Goal: Transaction & Acquisition: Book appointment/travel/reservation

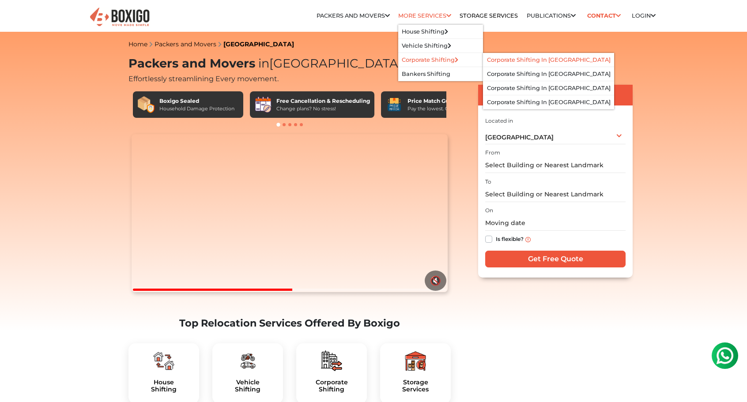
click at [513, 60] on link "Corporate Shifting in [GEOGRAPHIC_DATA]" at bounding box center [549, 59] width 124 height 7
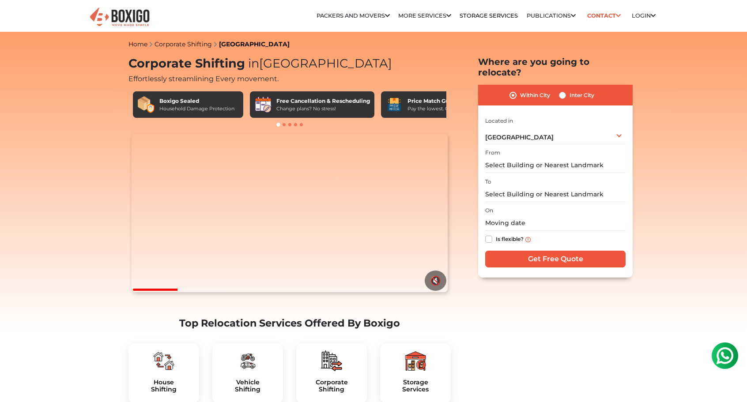
click at [583, 90] on label "Inter City" at bounding box center [581, 95] width 25 height 11
click at [566, 90] on input "Inter City" at bounding box center [562, 94] width 7 height 9
radio input "true"
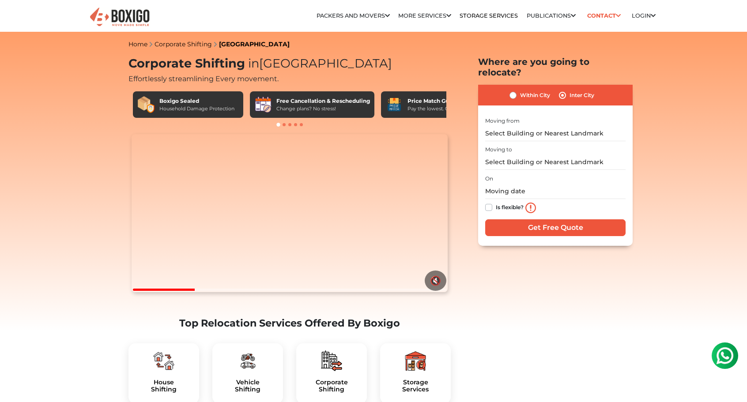
click at [583, 90] on label "Inter City" at bounding box center [581, 95] width 25 height 11
click at [566, 90] on input "Inter City" at bounding box center [562, 94] width 7 height 9
click at [518, 126] on input "text" at bounding box center [555, 133] width 140 height 15
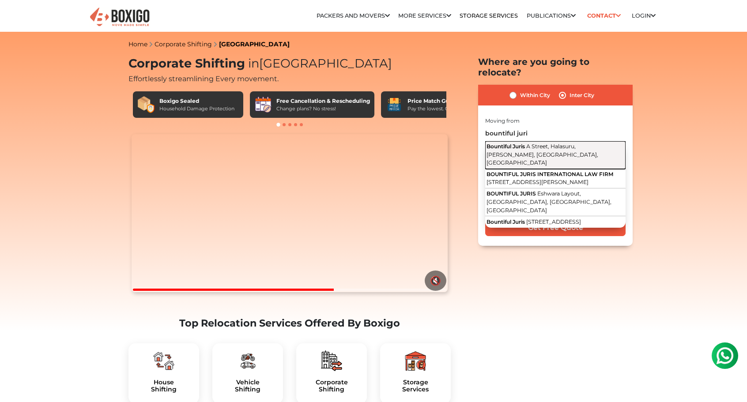
click at [571, 143] on span "A Street, Halasuru, [PERSON_NAME], [GEOGRAPHIC_DATA], [GEOGRAPHIC_DATA]" at bounding box center [542, 154] width 112 height 23
type input "Bountiful Juris, A Street, Halasuru, [PERSON_NAME], [GEOGRAPHIC_DATA], [GEOGRAP…"
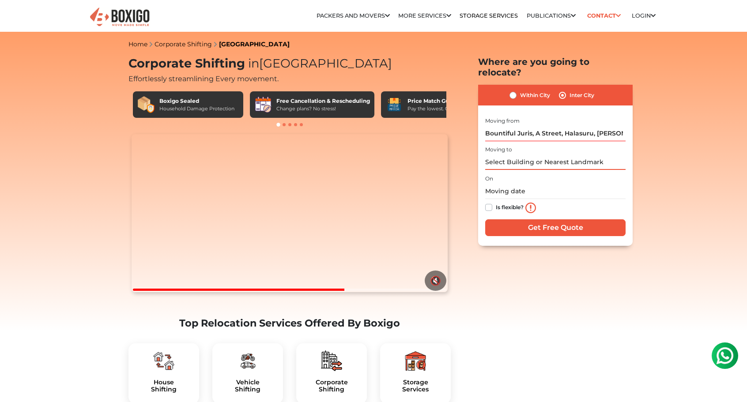
click at [524, 155] on input "text" at bounding box center [555, 161] width 140 height 15
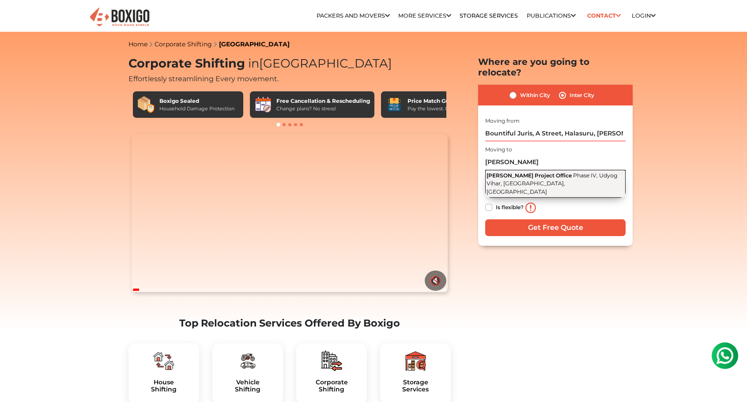
click at [568, 170] on button "[PERSON_NAME] Project Office [GEOGRAPHIC_DATA], [GEOGRAPHIC_DATA]" at bounding box center [555, 183] width 140 height 27
type input "[PERSON_NAME] Project Office, [GEOGRAPHIC_DATA], [GEOGRAPHIC_DATA]"
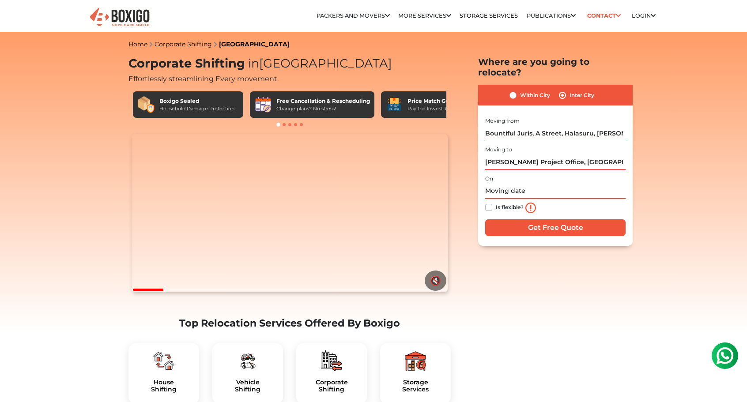
click at [507, 184] on input "text" at bounding box center [555, 191] width 140 height 15
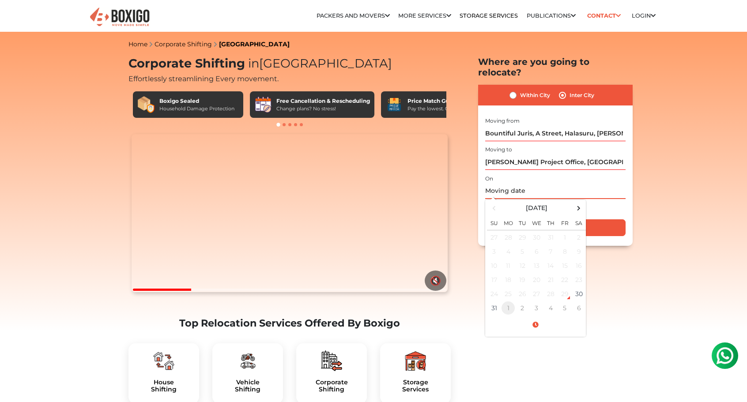
click at [509, 301] on td "1" at bounding box center [508, 308] width 14 height 14
type input "[DATE] 12:00 AM"
click at [603, 184] on input "[DATE] 12:00 AM" at bounding box center [555, 191] width 140 height 15
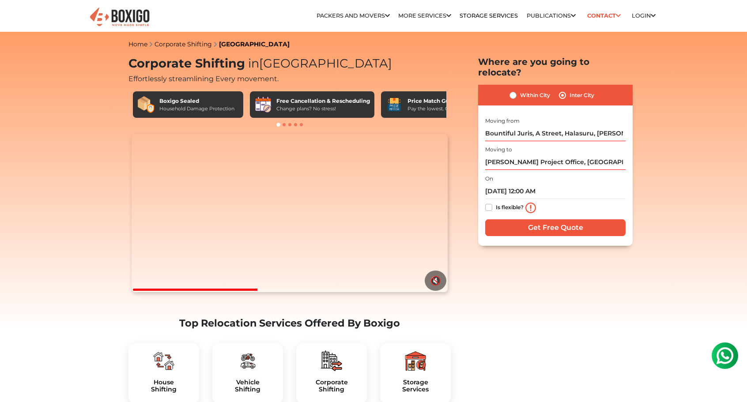
click at [512, 202] on label "Is flexible?" at bounding box center [509, 206] width 28 height 9
click at [492, 202] on input "Is flexible?" at bounding box center [488, 206] width 7 height 9
checkbox input "true"
click at [554, 219] on input "Get Free Quote" at bounding box center [555, 227] width 140 height 17
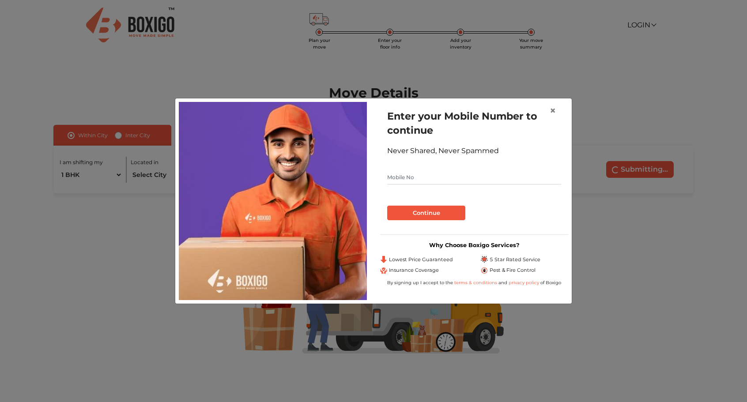
click at [416, 180] on input "text" at bounding box center [474, 177] width 174 height 14
paste input "93114 05581"
click at [426, 212] on button "Continue" at bounding box center [426, 213] width 78 height 15
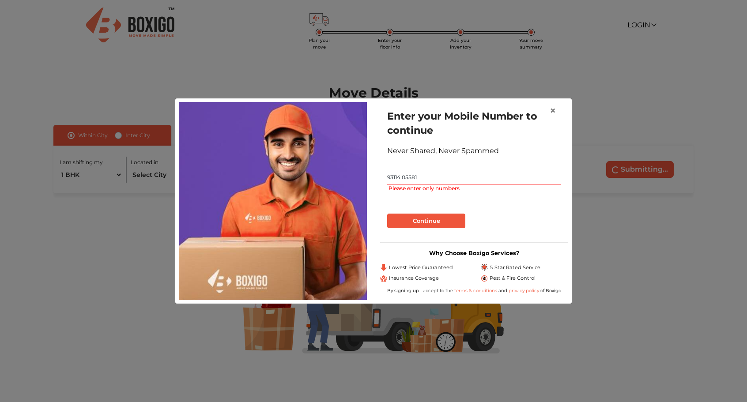
click at [406, 182] on input "93114 05581" at bounding box center [474, 177] width 174 height 14
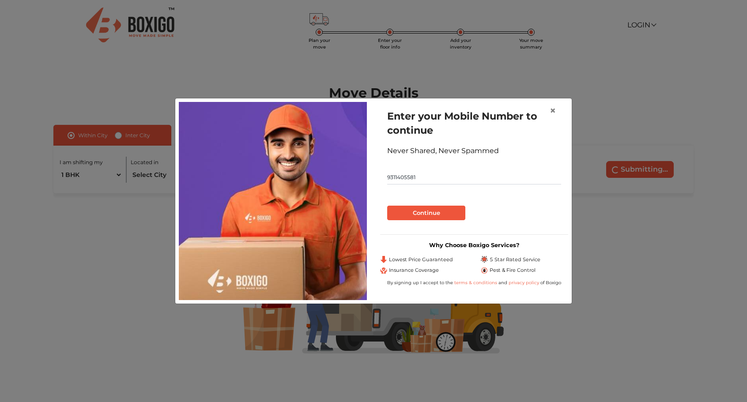
type input "9311405581"
click at [436, 214] on button "Continue" at bounding box center [426, 213] width 78 height 15
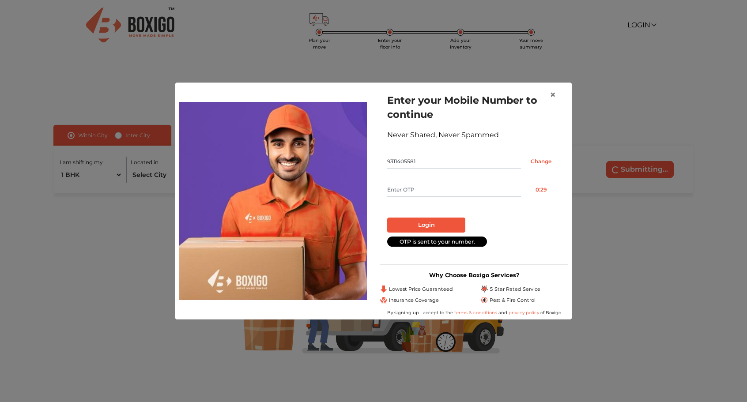
click at [415, 188] on input "text" at bounding box center [454, 190] width 134 height 14
type input "7625"
click at [423, 224] on button "Login" at bounding box center [426, 225] width 78 height 15
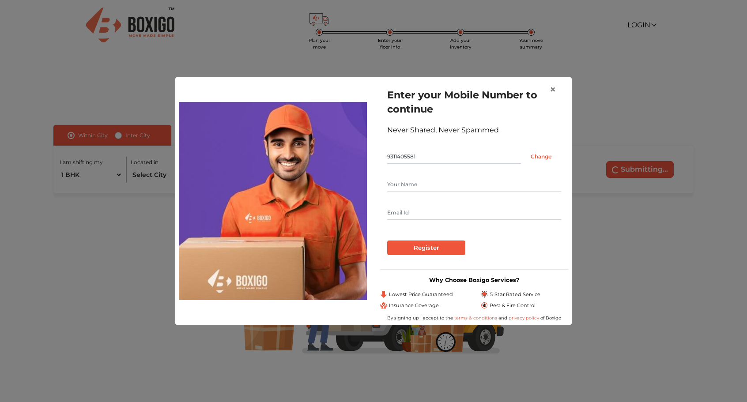
click at [404, 188] on input "text" at bounding box center [474, 184] width 174 height 14
type input "Sonika"
click at [408, 214] on input "text" at bounding box center [474, 213] width 174 height 14
type input "sonika@tulio.design"
click at [432, 253] on input "Register" at bounding box center [426, 247] width 78 height 15
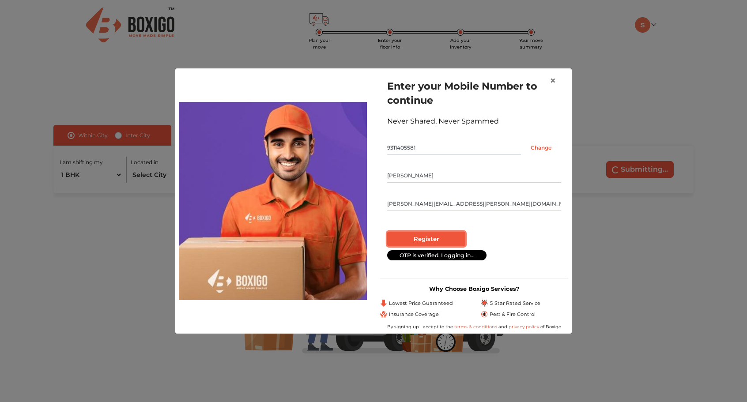
radio input "false"
radio input "true"
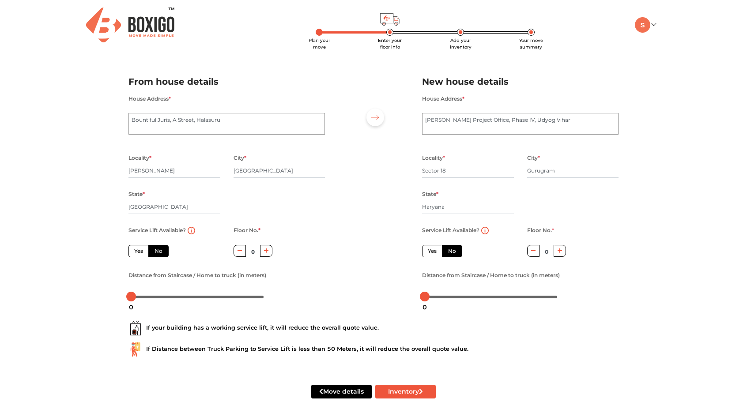
click at [434, 251] on label "Yes" at bounding box center [432, 251] width 20 height 12
click at [433, 251] on input "Yes" at bounding box center [431, 250] width 6 height 6
radio input "true"
radio input "false"
click at [265, 252] on icon "button" at bounding box center [266, 250] width 5 height 5
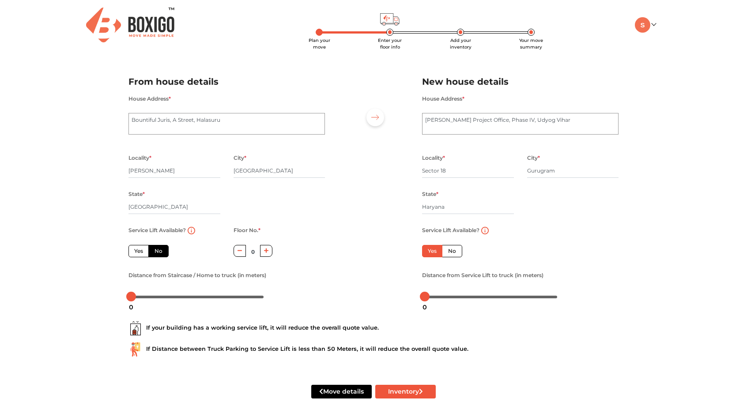
type input "1"
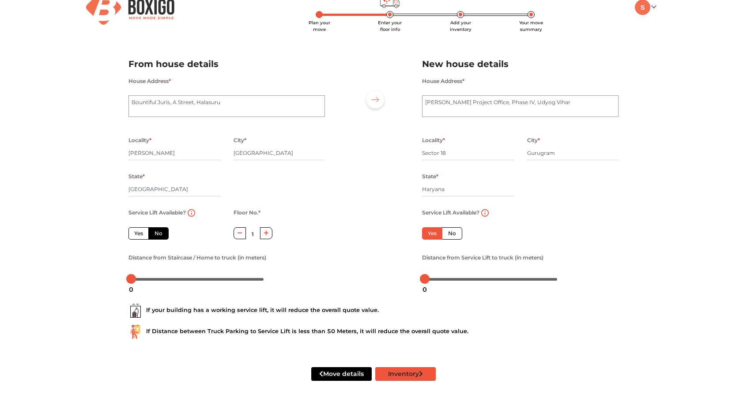
click at [409, 371] on button "Inventory" at bounding box center [405, 374] width 60 height 14
radio input "true"
type input "Sector 1"
radio input "true"
type input "Sector Eighteen"
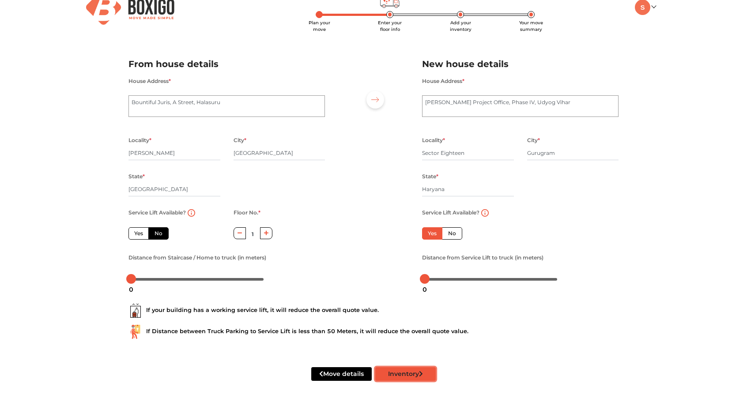
click at [404, 376] on button "Inventory" at bounding box center [405, 374] width 60 height 14
radio input "true"
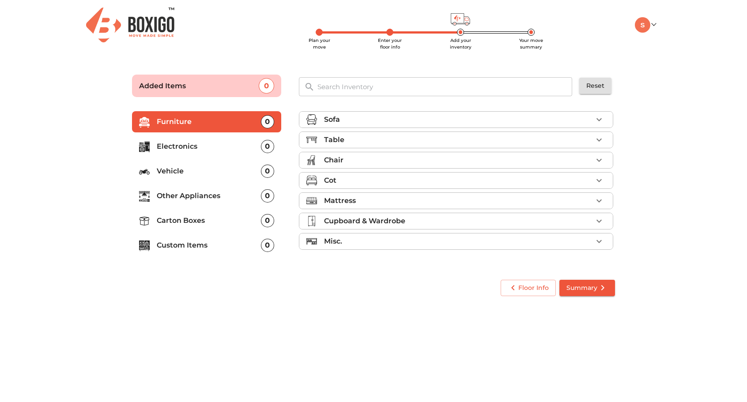
click at [599, 116] on icon "button" at bounding box center [598, 119] width 11 height 11
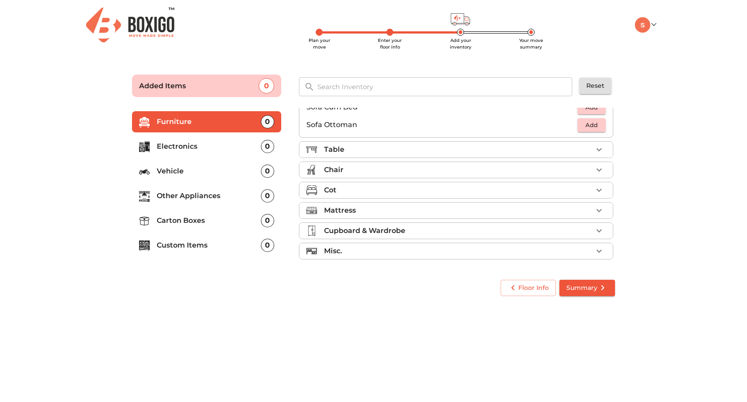
scroll to position [244, 0]
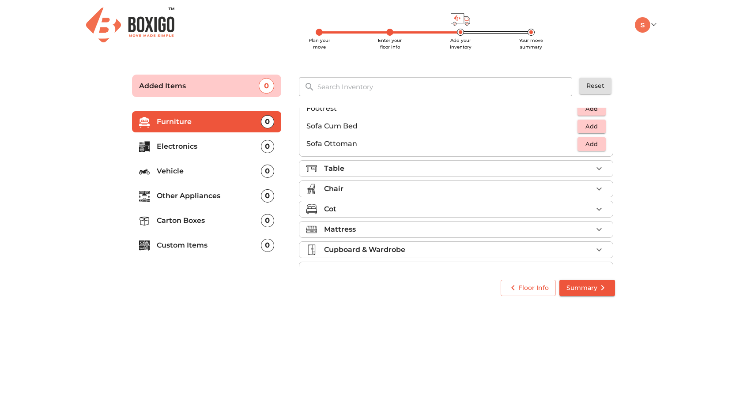
click at [405, 169] on div "Table" at bounding box center [458, 168] width 268 height 11
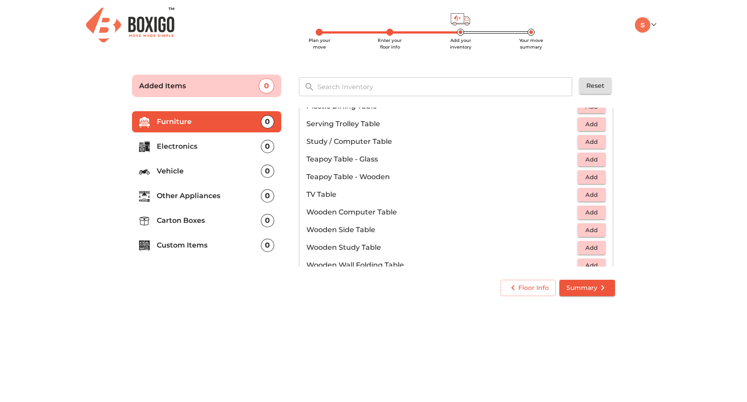
scroll to position [488, 0]
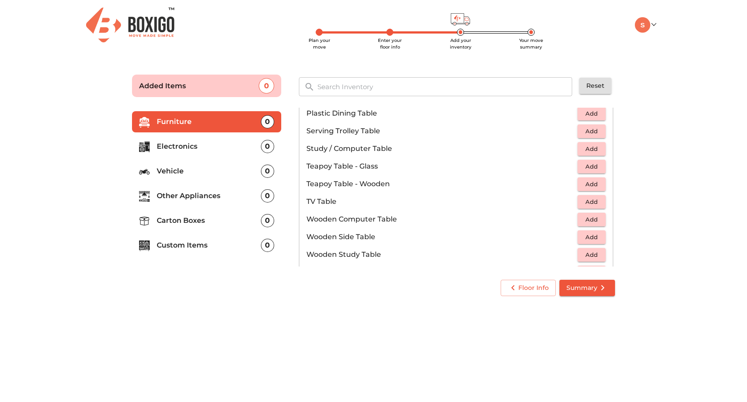
click at [593, 148] on span "Add" at bounding box center [591, 149] width 19 height 10
click at [599, 149] on icon "button" at bounding box center [599, 149] width 6 height 6
click at [239, 147] on p "Electronics" at bounding box center [209, 146] width 104 height 11
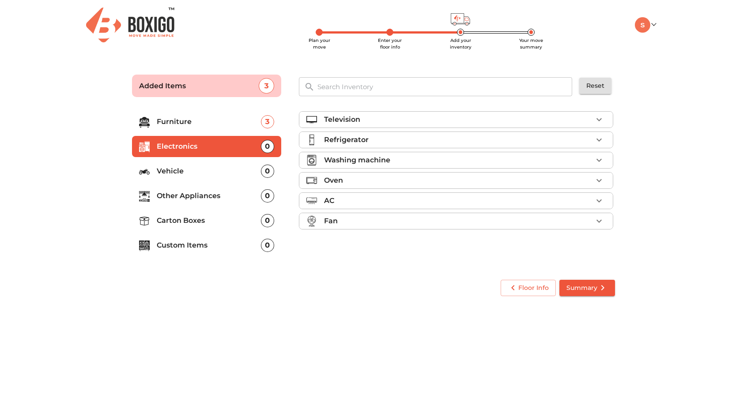
click at [219, 169] on p "Vehicle" at bounding box center [209, 171] width 104 height 11
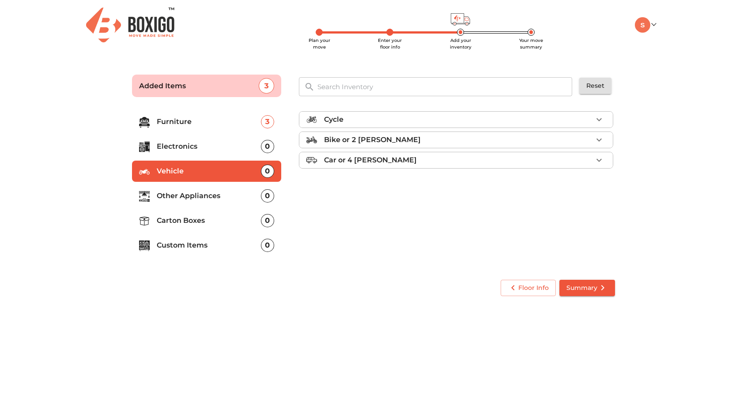
click at [224, 197] on p "Other Appliances" at bounding box center [209, 196] width 104 height 11
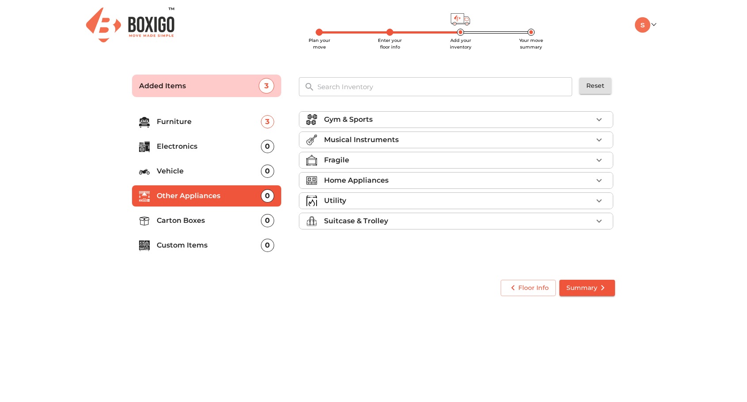
click at [225, 216] on p "Carton Boxes" at bounding box center [209, 220] width 104 height 11
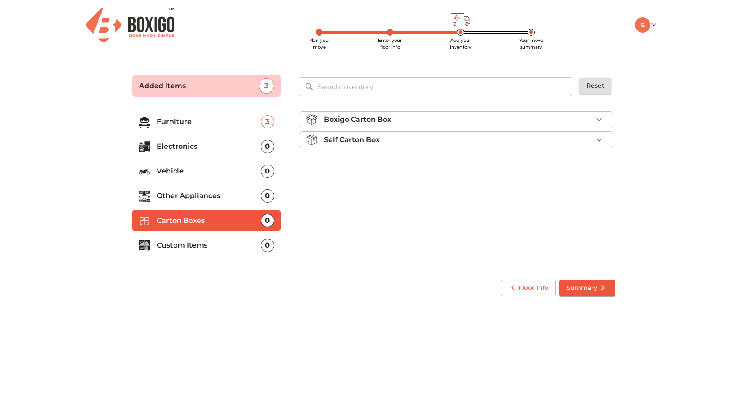
click at [227, 246] on p "Custom Items" at bounding box center [209, 245] width 104 height 11
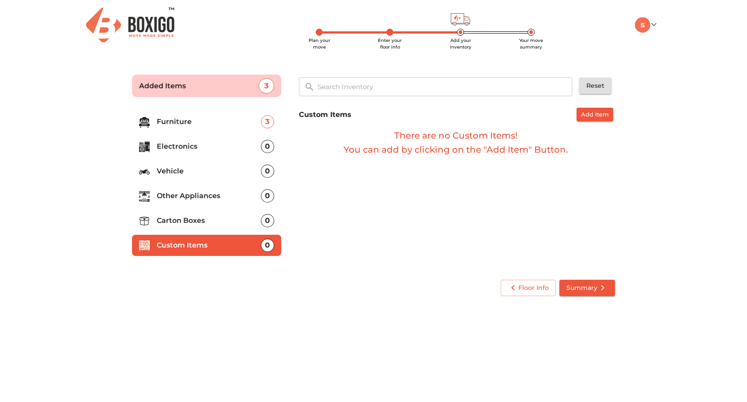
click at [210, 125] on p "Furniture" at bounding box center [209, 121] width 104 height 11
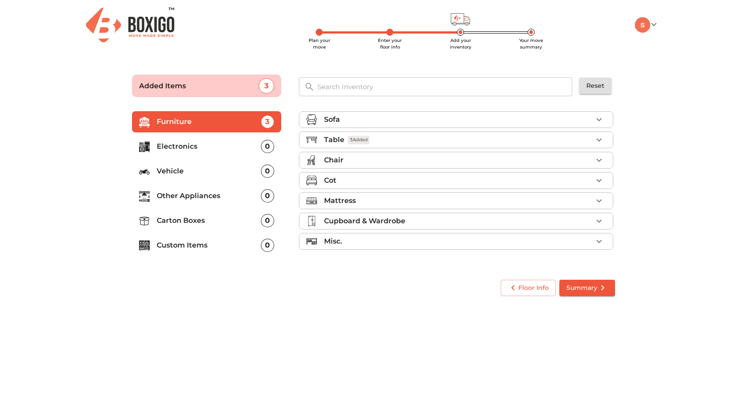
click at [379, 216] on p "Cupboard & Wardrobe" at bounding box center [364, 221] width 81 height 11
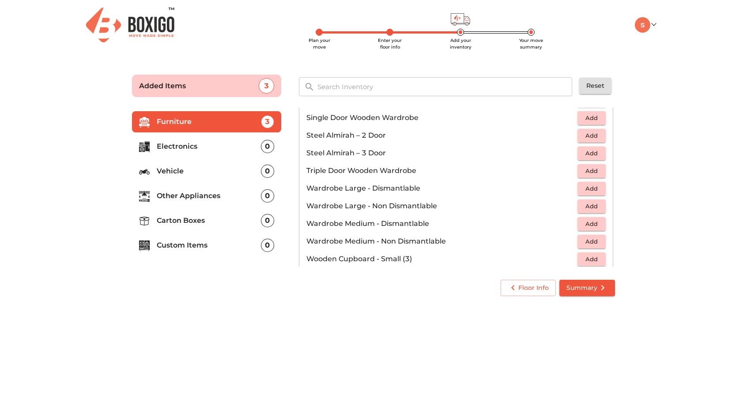
scroll to position [267, 0]
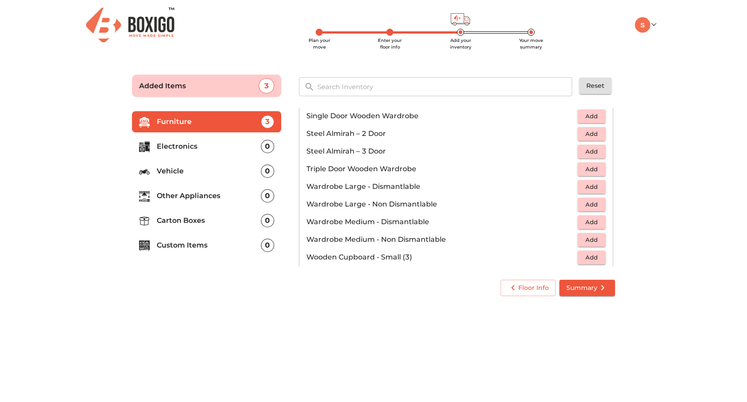
click at [602, 187] on button "Add" at bounding box center [591, 187] width 28 height 14
click at [602, 187] on icon "button" at bounding box center [598, 186] width 11 height 11
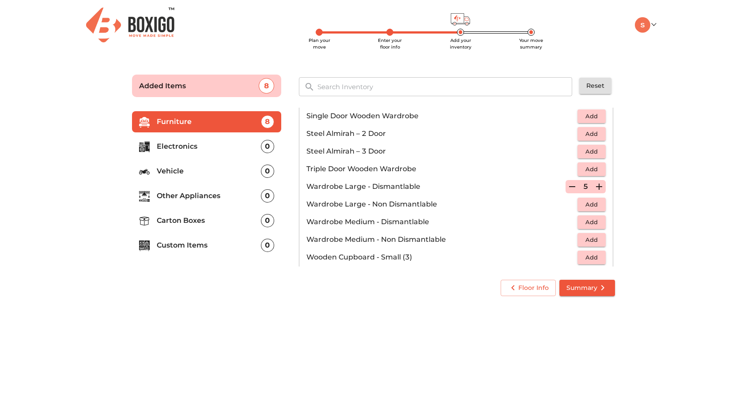
click at [602, 187] on icon "button" at bounding box center [598, 186] width 11 height 11
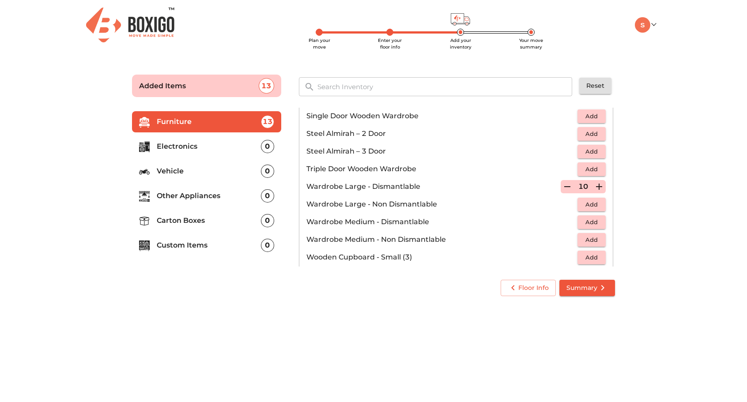
scroll to position [298, 0]
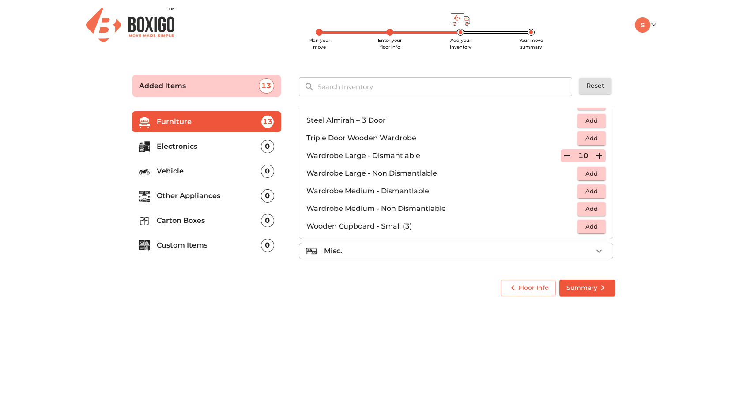
click at [370, 249] on div "Misc." at bounding box center [458, 251] width 268 height 11
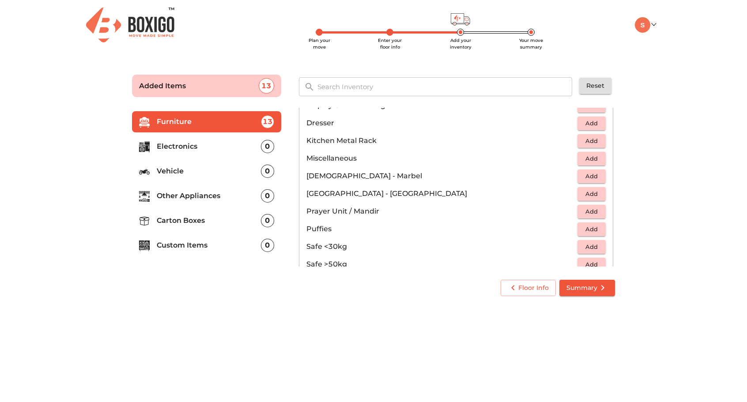
click at [585, 214] on span "Add" at bounding box center [591, 211] width 19 height 10
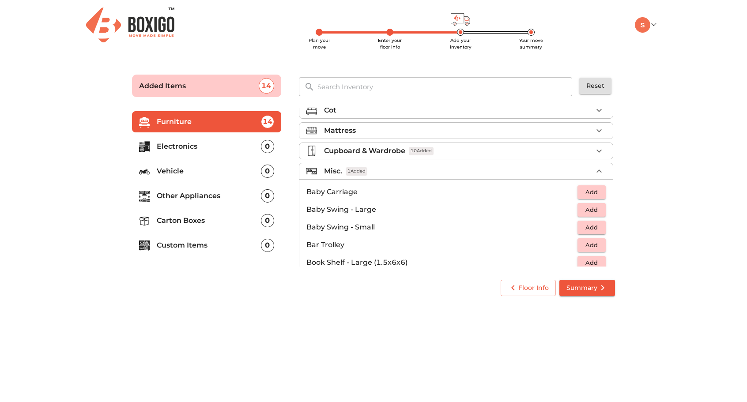
scroll to position [69, 0]
click at [582, 293] on span "Summary" at bounding box center [586, 287] width 41 height 11
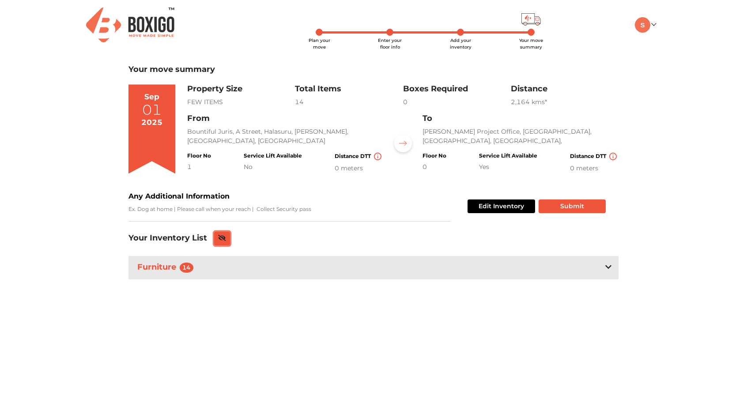
click at [228, 241] on button at bounding box center [222, 239] width 16 height 14
click at [228, 241] on button at bounding box center [221, 239] width 15 height 14
click at [228, 241] on button at bounding box center [222, 239] width 16 height 14
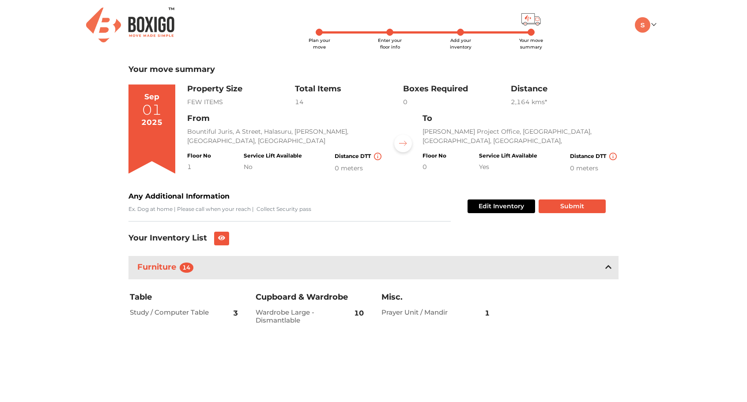
click at [393, 204] on div "Any Additional Information" at bounding box center [289, 206] width 322 height 30
